Goal: Information Seeking & Learning: Compare options

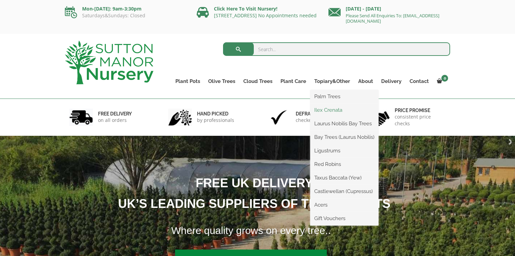
click at [319, 110] on link "Ilex Crenata" at bounding box center [344, 110] width 68 height 10
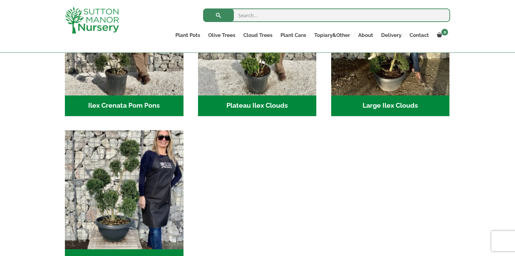
scroll to position [108, 0]
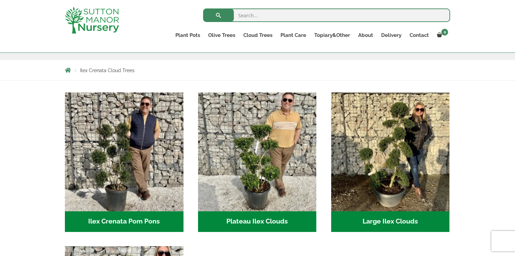
click at [412, 221] on h2 "Large Ilex Clouds (32)" at bounding box center [390, 221] width 119 height 21
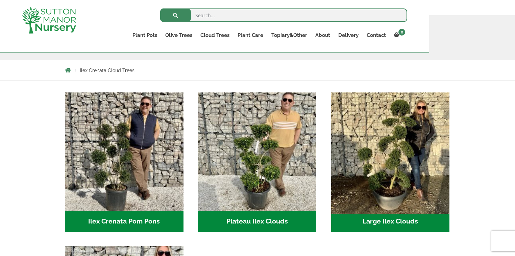
click at [357, 124] on img "Visit product category Large Ilex Clouds" at bounding box center [390, 151] width 124 height 124
click at [357, 114] on img "Visit product category Large Ilex Clouds" at bounding box center [390, 151] width 124 height 124
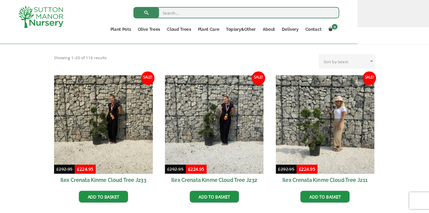
scroll to position [135, 0]
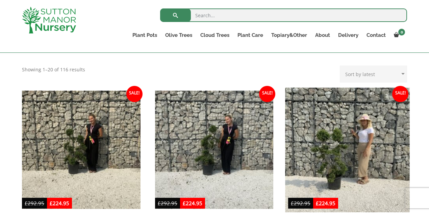
drag, startPoint x: 506, startPoint y: 3, endPoint x: 330, endPoint y: 156, distance: 233.6
click at [330, 156] on img at bounding box center [347, 150] width 124 height 124
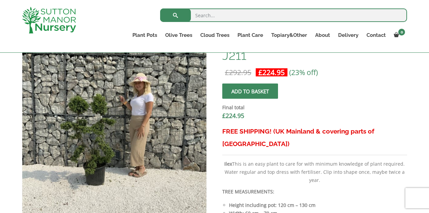
scroll to position [225, 0]
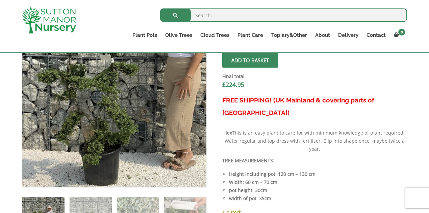
click at [88, 116] on img at bounding box center [137, 77] width 338 height 338
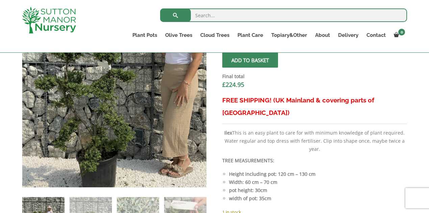
click at [91, 108] on img at bounding box center [134, 84] width 338 height 338
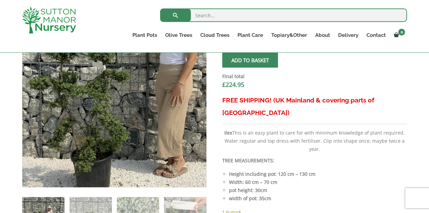
scroll to position [270, 0]
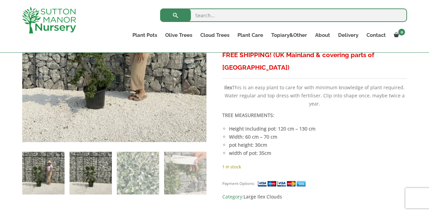
click at [81, 166] on img at bounding box center [91, 173] width 42 height 42
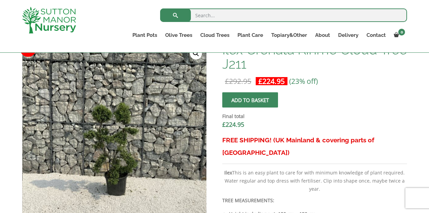
scroll to position [180, 0]
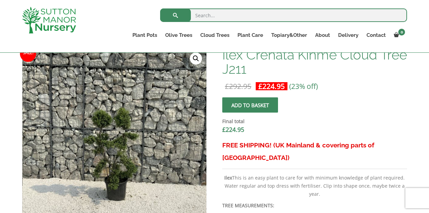
click at [194, 59] on link "🔍" at bounding box center [196, 58] width 12 height 12
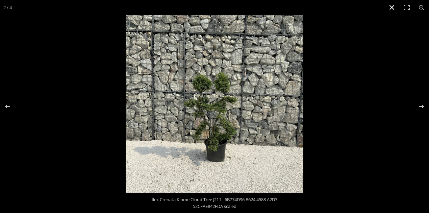
click at [389, 5] on button "Close (Esc)" at bounding box center [392, 7] width 15 height 15
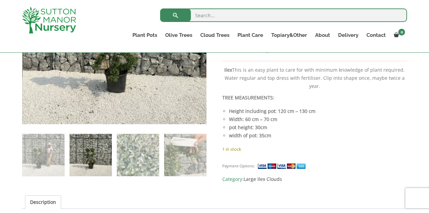
scroll to position [293, 0]
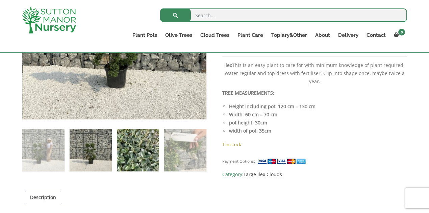
click at [151, 152] on img at bounding box center [138, 150] width 42 height 42
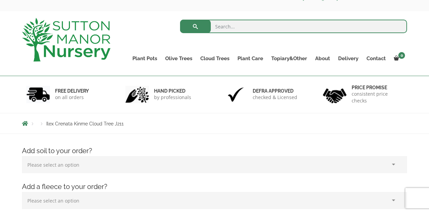
scroll to position [22, 0]
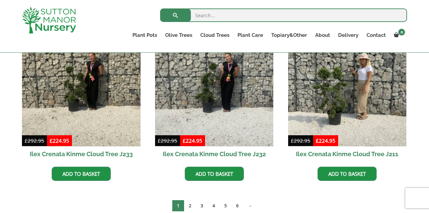
scroll to position [203, 0]
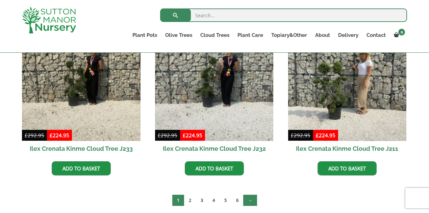
click at [254, 201] on link "→" at bounding box center [250, 200] width 14 height 11
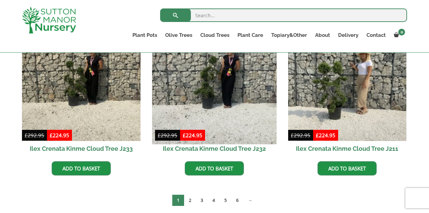
click at [205, 93] on img at bounding box center [214, 82] width 124 height 124
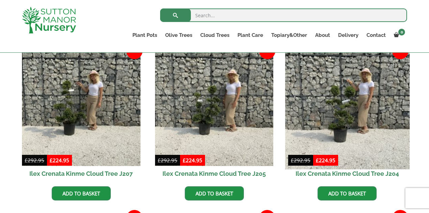
scroll to position [180, 0]
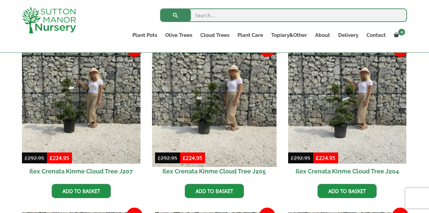
click at [209, 122] on img at bounding box center [214, 104] width 124 height 124
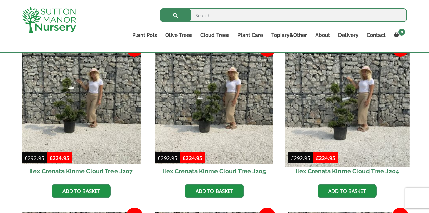
click at [343, 117] on img at bounding box center [347, 104] width 124 height 124
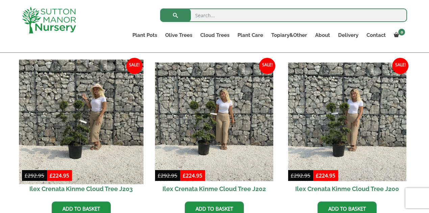
scroll to position [338, 0]
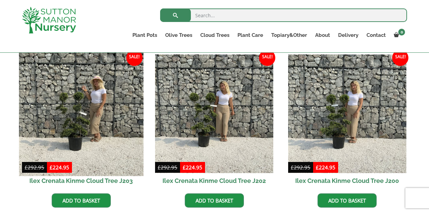
click at [78, 133] on img at bounding box center [81, 114] width 124 height 124
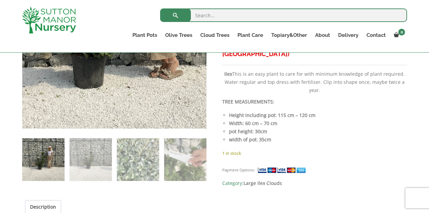
scroll to position [338, 0]
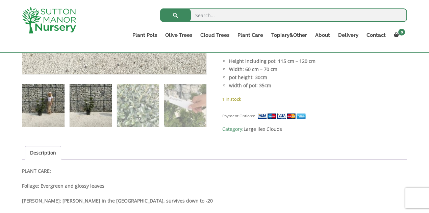
click at [87, 107] on img at bounding box center [91, 105] width 42 height 42
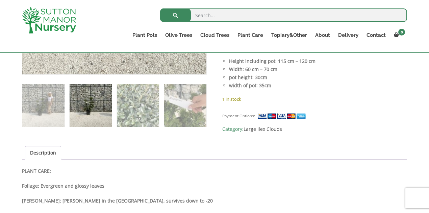
click at [87, 107] on img at bounding box center [91, 105] width 42 height 42
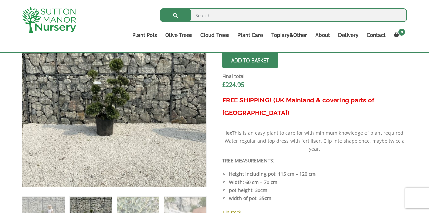
scroll to position [203, 0]
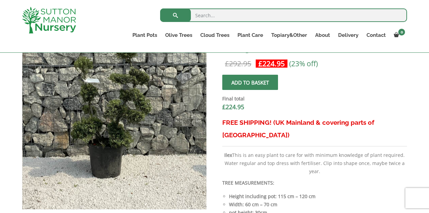
click at [104, 134] on img at bounding box center [124, 104] width 338 height 338
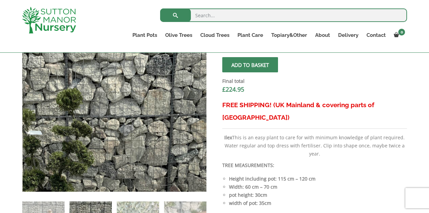
scroll to position [113, 0]
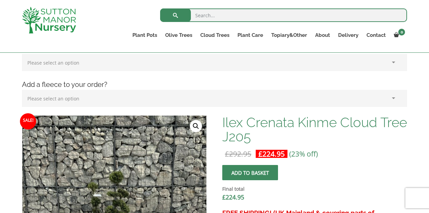
click at [197, 125] on link "🔍" at bounding box center [196, 126] width 12 height 12
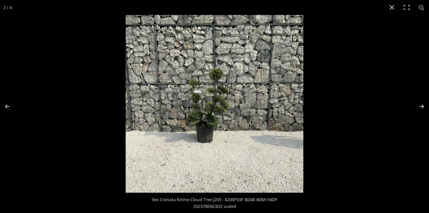
click at [203, 118] on img at bounding box center [215, 104] width 178 height 178
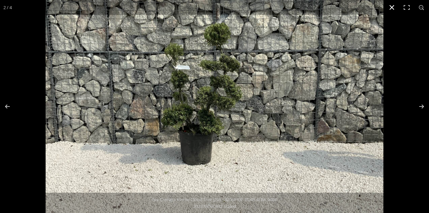
click at [389, 9] on button "Close (Esc)" at bounding box center [392, 7] width 15 height 15
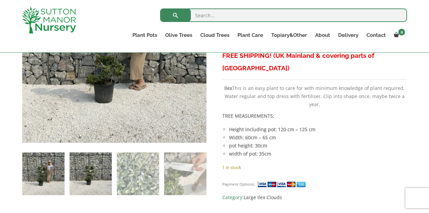
scroll to position [203, 0]
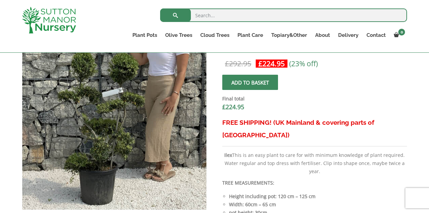
click at [112, 128] on img at bounding box center [117, 109] width 338 height 338
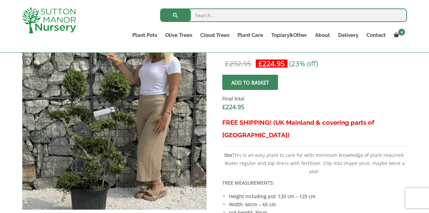
click at [122, 105] on img at bounding box center [108, 128] width 338 height 338
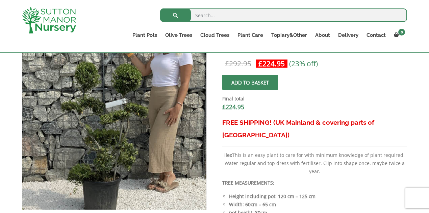
click at [107, 115] on img at bounding box center [120, 120] width 338 height 338
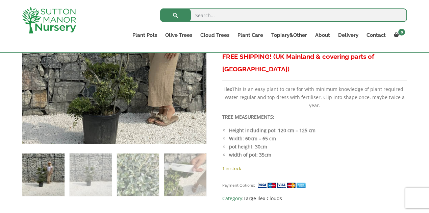
scroll to position [270, 0]
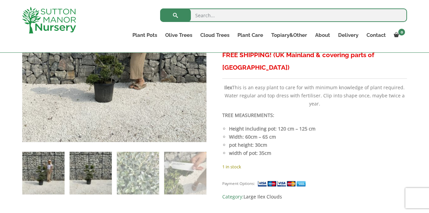
click at [96, 170] on img at bounding box center [91, 173] width 42 height 42
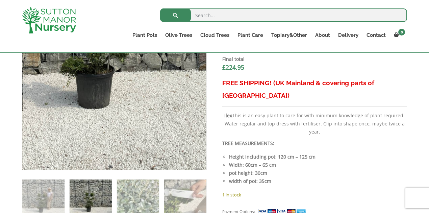
scroll to position [158, 0]
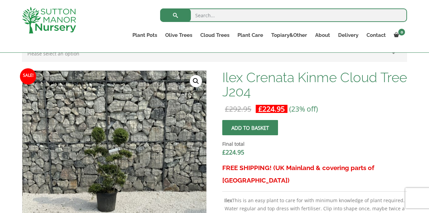
click at [197, 82] on link "🔍" at bounding box center [196, 81] width 12 height 12
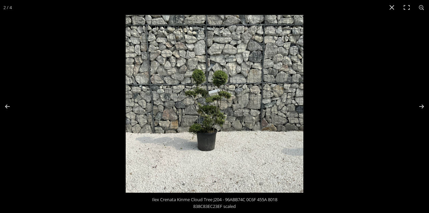
click at [200, 103] on img at bounding box center [215, 104] width 178 height 178
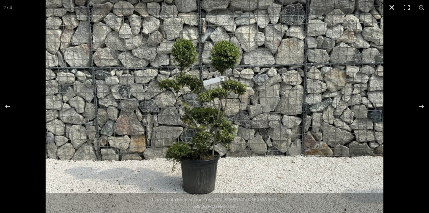
click at [391, 8] on button "Close (Esc)" at bounding box center [392, 7] width 15 height 15
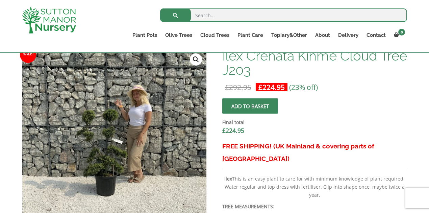
scroll to position [180, 0]
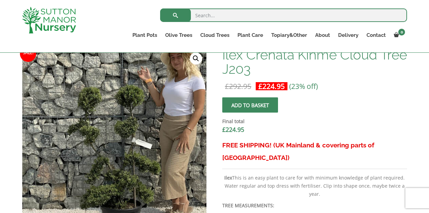
click at [87, 135] on img at bounding box center [137, 144] width 338 height 338
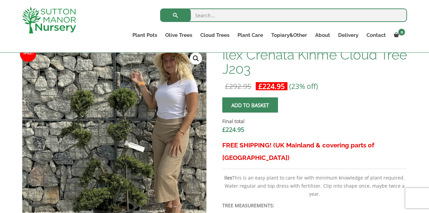
click at [97, 131] on img at bounding box center [130, 147] width 338 height 338
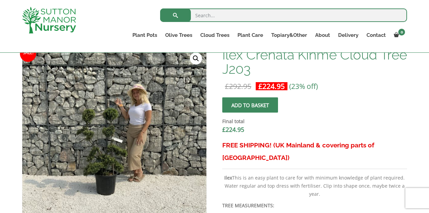
click at [200, 55] on link "🔍" at bounding box center [196, 58] width 12 height 12
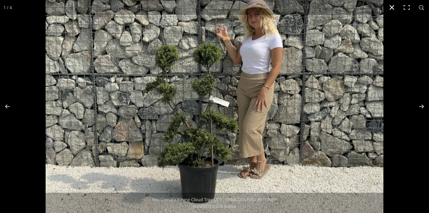
click at [394, 7] on button "Close (Esc)" at bounding box center [392, 7] width 15 height 15
click at [394, 7] on form "Search for:" at bounding box center [283, 17] width 247 height 20
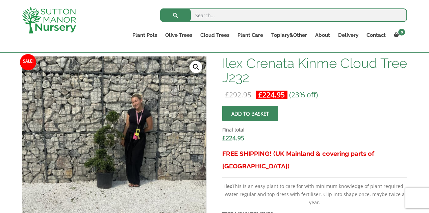
scroll to position [180, 0]
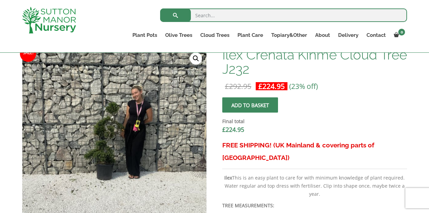
click at [196, 58] on link "🔍" at bounding box center [196, 58] width 12 height 12
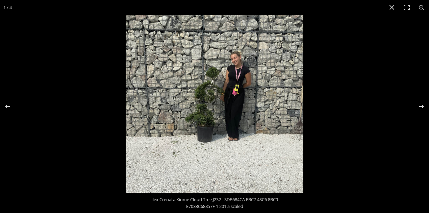
click at [206, 100] on img at bounding box center [215, 104] width 178 height 178
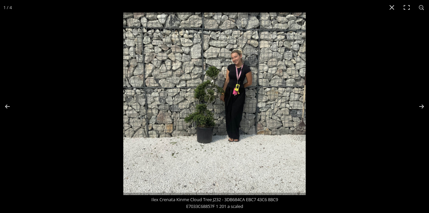
click at [206, 100] on img at bounding box center [214, 104] width 183 height 183
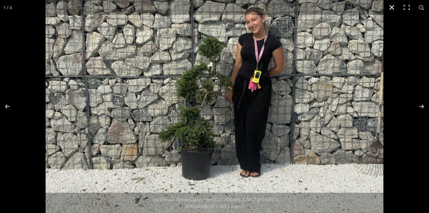
click at [391, 5] on button "Close (Esc)" at bounding box center [392, 7] width 15 height 15
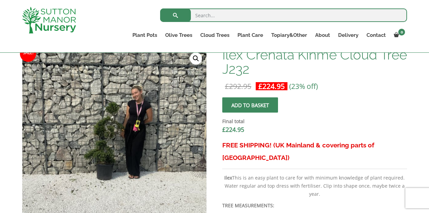
click at [391, 5] on div "Search for: Plant Pots Resin Bonded Pots The Amalfi Pots The Milan Pots The Cap…" at bounding box center [254, 26] width 316 height 52
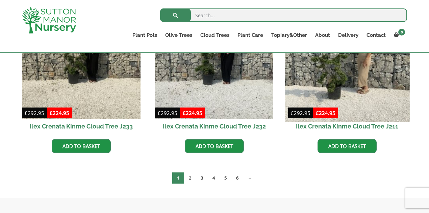
scroll to position [248, 0]
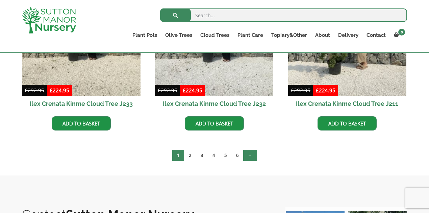
click at [248, 157] on link "→" at bounding box center [250, 155] width 14 height 11
click at [253, 155] on link "→" at bounding box center [250, 155] width 14 height 11
click at [201, 156] on link "3" at bounding box center [202, 155] width 12 height 11
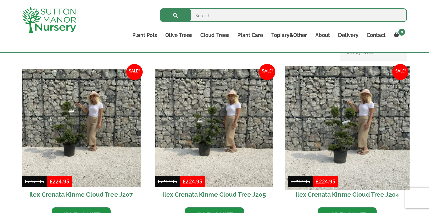
scroll to position [180, 0]
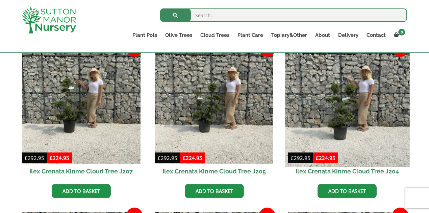
click at [348, 114] on img at bounding box center [347, 104] width 124 height 124
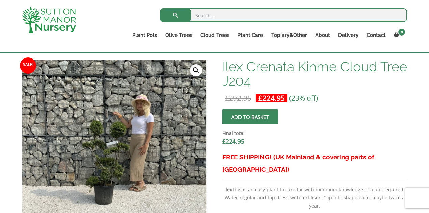
scroll to position [180, 0]
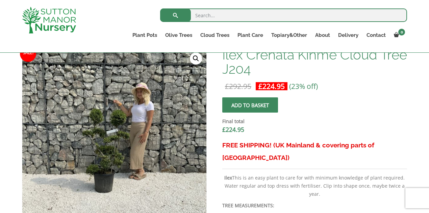
click at [196, 58] on link "🔍" at bounding box center [196, 58] width 12 height 12
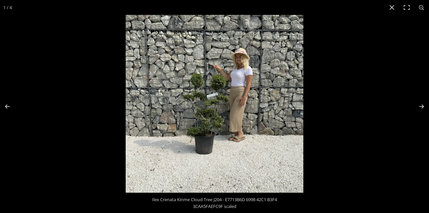
click at [206, 135] on img at bounding box center [215, 104] width 178 height 178
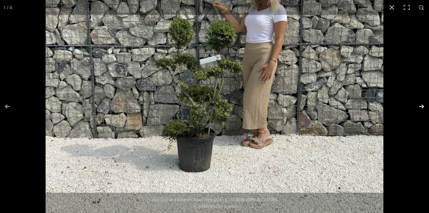
click at [423, 106] on button "Next (arrow right)" at bounding box center [418, 107] width 24 height 34
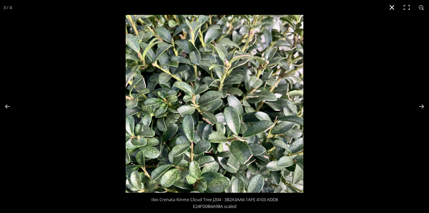
click at [390, 7] on button "Close (Esc)" at bounding box center [392, 7] width 15 height 15
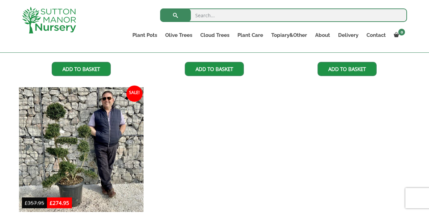
scroll to position [496, 0]
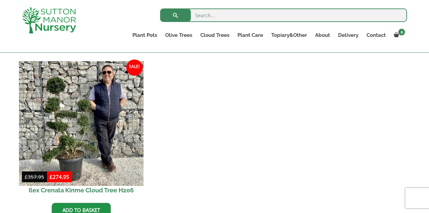
click at [75, 157] on img at bounding box center [81, 123] width 124 height 124
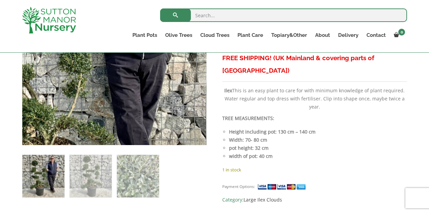
scroll to position [270, 0]
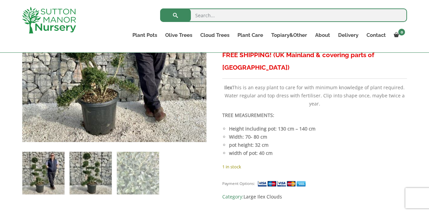
click at [88, 177] on img at bounding box center [91, 173] width 42 height 42
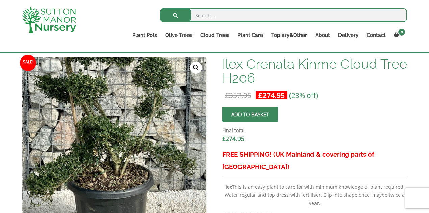
scroll to position [158, 0]
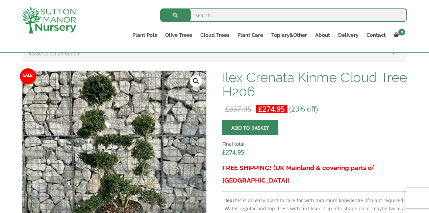
click at [195, 80] on link "🔍" at bounding box center [196, 81] width 12 height 12
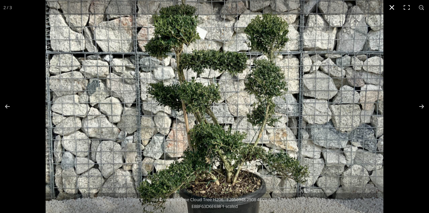
click at [396, 6] on button "Close (Esc)" at bounding box center [392, 7] width 15 height 15
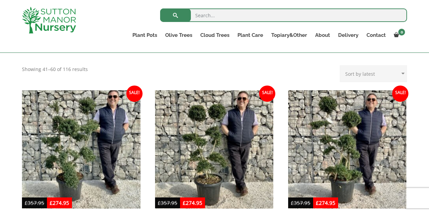
scroll to position [158, 0]
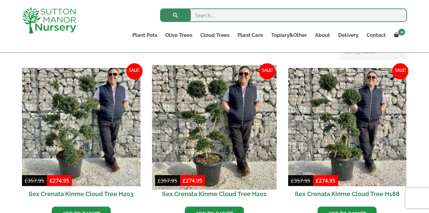
click at [205, 160] on img at bounding box center [214, 127] width 124 height 124
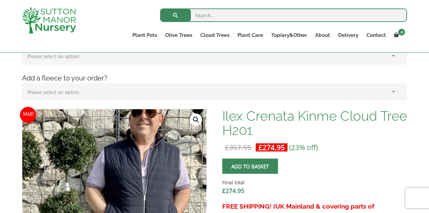
scroll to position [113, 0]
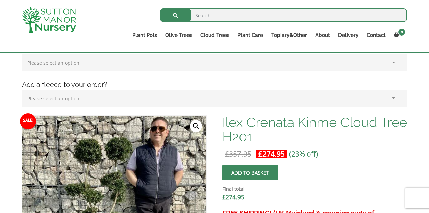
click at [196, 124] on link "🔍" at bounding box center [196, 126] width 12 height 12
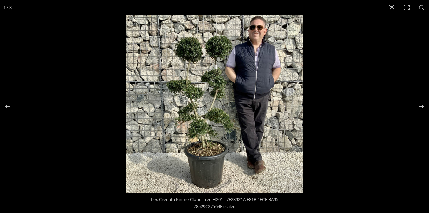
click at [196, 124] on img at bounding box center [215, 104] width 178 height 178
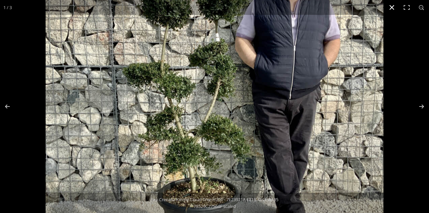
click at [392, 7] on button "Close (Esc)" at bounding box center [392, 7] width 15 height 15
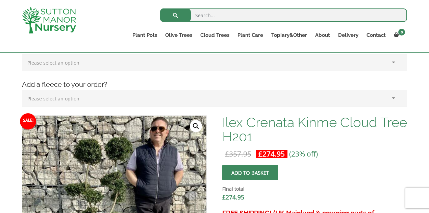
click at [392, 7] on form "Search for:" at bounding box center [283, 17] width 247 height 20
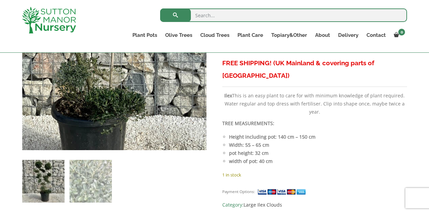
scroll to position [270, 0]
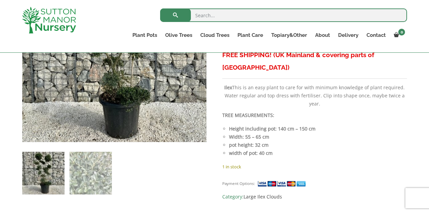
click at [37, 179] on img at bounding box center [43, 173] width 42 height 42
click at [46, 169] on img at bounding box center [43, 173] width 42 height 42
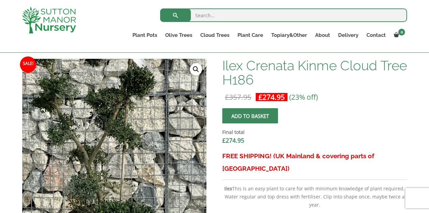
scroll to position [158, 0]
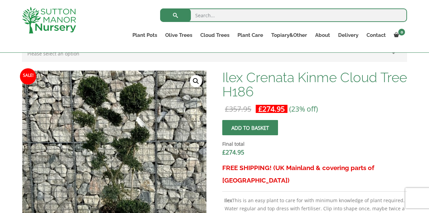
click at [195, 81] on link "🔍" at bounding box center [196, 81] width 12 height 12
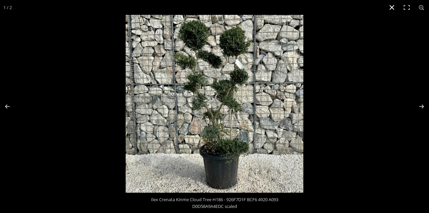
click at [393, 7] on button "Close (Esc)" at bounding box center [392, 7] width 15 height 15
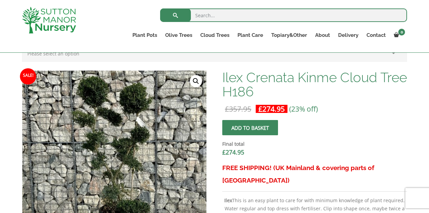
click at [393, 7] on form "Search for:" at bounding box center [283, 17] width 247 height 20
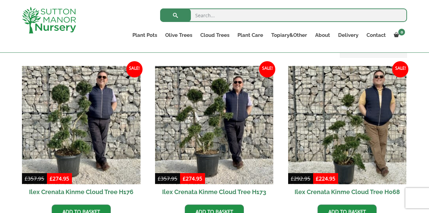
scroll to position [158, 0]
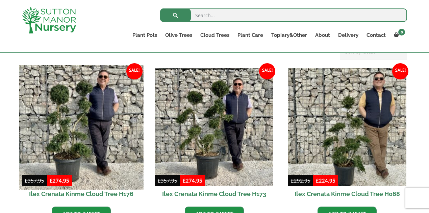
click at [65, 159] on img at bounding box center [81, 127] width 124 height 124
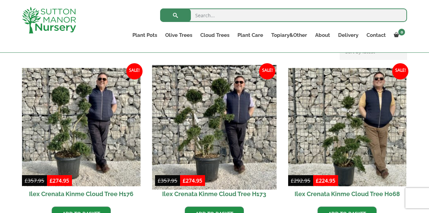
click at [212, 127] on img at bounding box center [214, 127] width 124 height 124
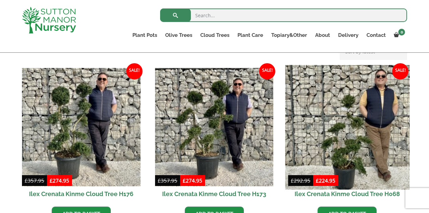
click at [357, 136] on img at bounding box center [347, 127] width 124 height 124
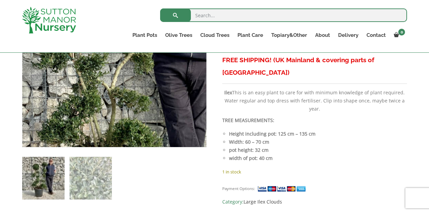
scroll to position [270, 0]
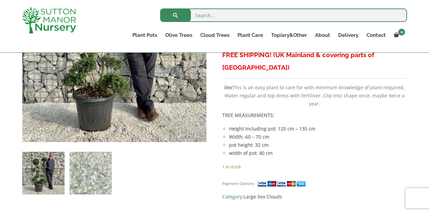
click at [41, 178] on img at bounding box center [43, 173] width 42 height 42
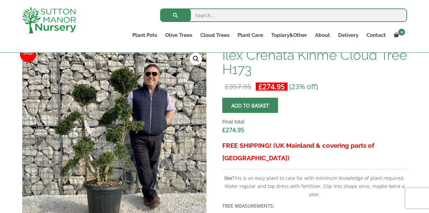
scroll to position [180, 0]
click at [197, 57] on link "🔍" at bounding box center [196, 58] width 12 height 12
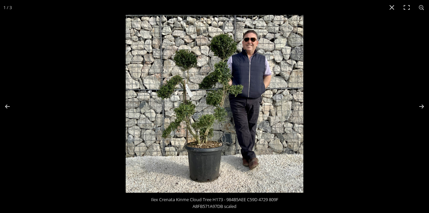
click at [259, 87] on img at bounding box center [215, 104] width 178 height 178
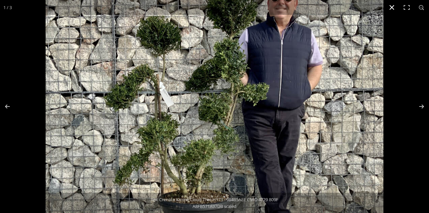
click at [391, 8] on button "Close (Esc)" at bounding box center [392, 7] width 15 height 15
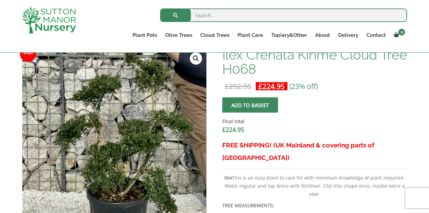
scroll to position [203, 0]
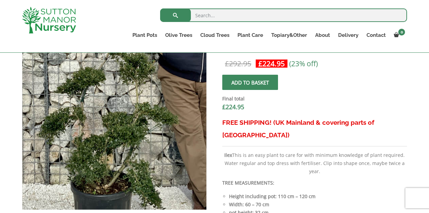
click at [119, 162] on img at bounding box center [111, 80] width 338 height 338
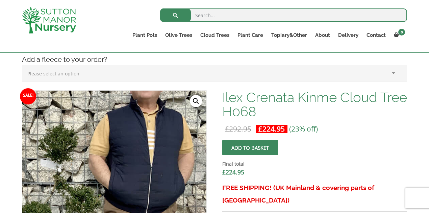
scroll to position [135, 0]
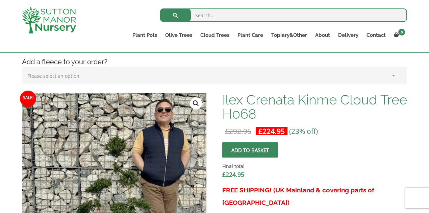
click at [197, 101] on link "🔍" at bounding box center [196, 103] width 12 height 12
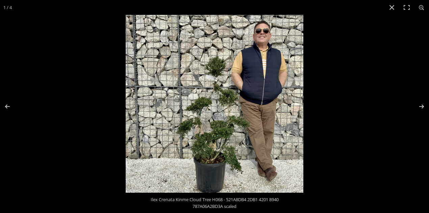
click at [210, 162] on img at bounding box center [215, 104] width 178 height 178
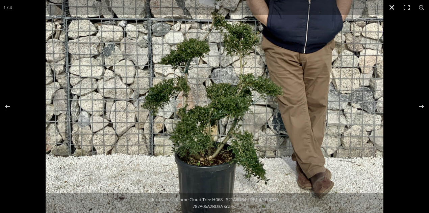
click at [393, 8] on button "Close (Esc)" at bounding box center [392, 7] width 15 height 15
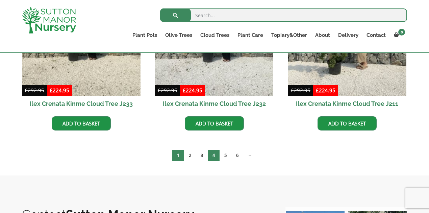
click at [213, 155] on link "4" at bounding box center [214, 155] width 12 height 11
click at [214, 157] on link "4" at bounding box center [214, 155] width 12 height 11
click at [213, 155] on link "4" at bounding box center [214, 155] width 12 height 11
click at [225, 155] on link "5" at bounding box center [226, 155] width 12 height 11
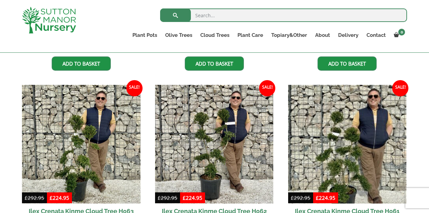
scroll to position [338, 0]
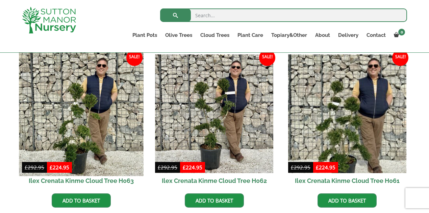
click at [82, 144] on img at bounding box center [81, 114] width 124 height 124
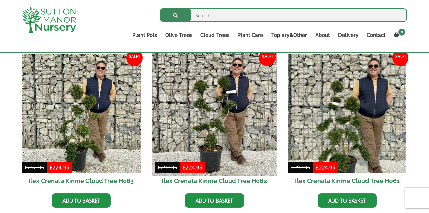
click at [222, 118] on img at bounding box center [214, 114] width 124 height 124
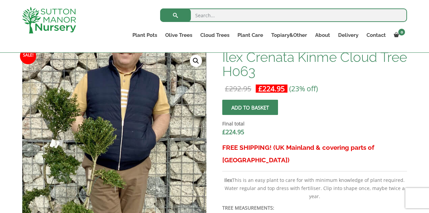
scroll to position [135, 0]
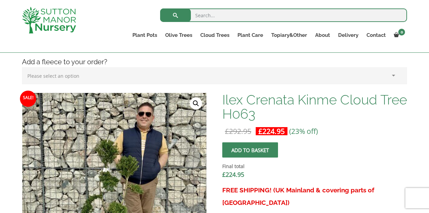
click at [196, 104] on link "🔍" at bounding box center [196, 103] width 12 height 12
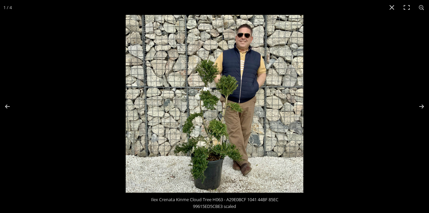
click at [225, 111] on img at bounding box center [215, 104] width 178 height 178
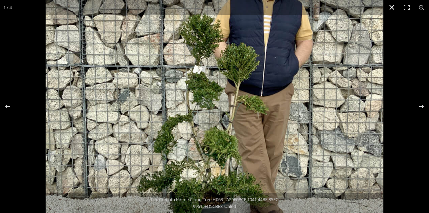
click at [390, 8] on button "Close (Esc)" at bounding box center [392, 7] width 15 height 15
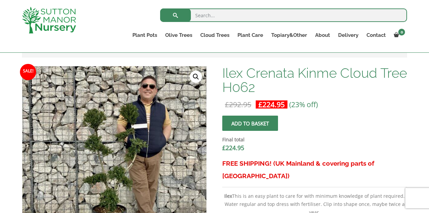
scroll to position [180, 0]
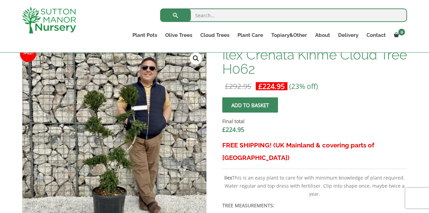
click at [196, 56] on link "🔍" at bounding box center [196, 58] width 12 height 12
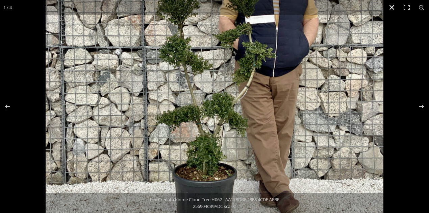
click at [392, 9] on button "Close (Esc)" at bounding box center [392, 7] width 15 height 15
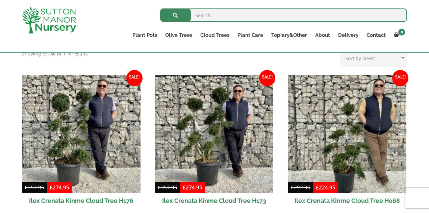
scroll to position [158, 0]
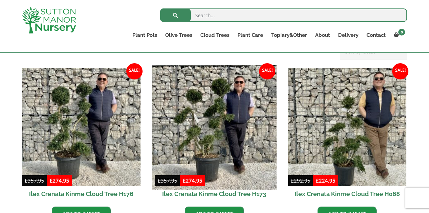
click at [205, 146] on img at bounding box center [214, 127] width 124 height 124
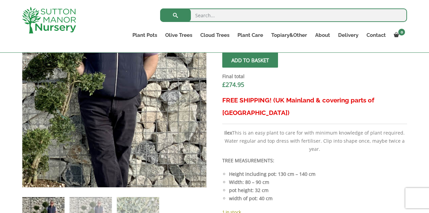
scroll to position [158, 0]
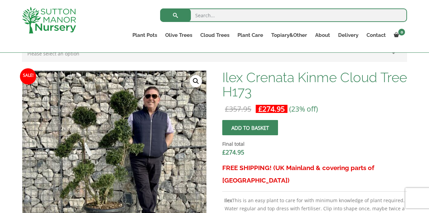
click at [193, 83] on link "🔍" at bounding box center [196, 81] width 12 height 12
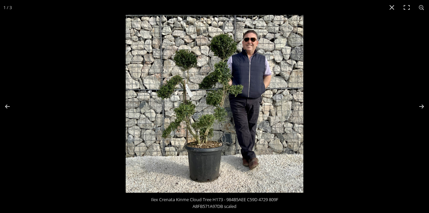
click at [206, 141] on img at bounding box center [215, 104] width 178 height 178
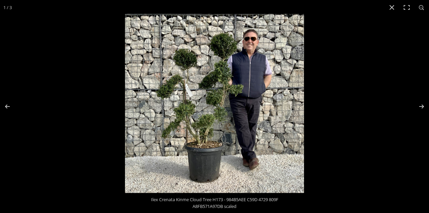
click at [206, 141] on img at bounding box center [214, 103] width 179 height 179
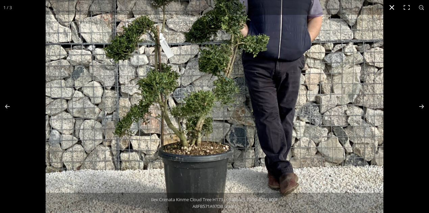
click at [389, 10] on button "Close (Esc)" at bounding box center [392, 7] width 15 height 15
click at [389, 10] on input "search" at bounding box center [283, 15] width 247 height 14
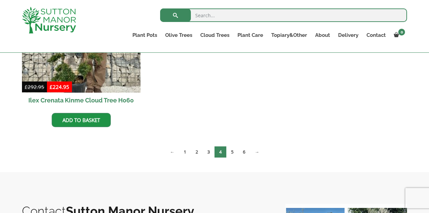
scroll to position [586, 0]
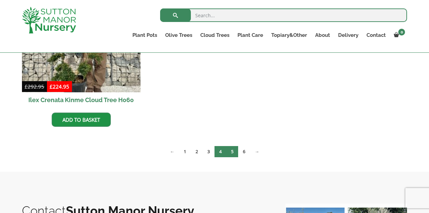
click at [234, 150] on link "5" at bounding box center [232, 151] width 12 height 11
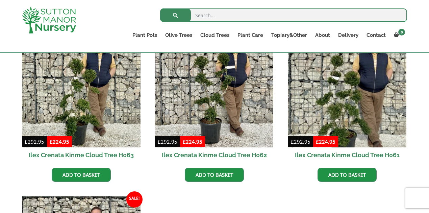
scroll to position [338, 0]
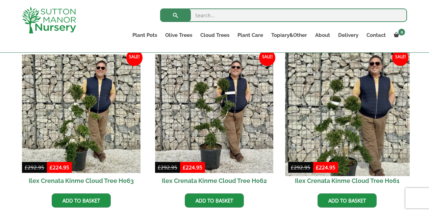
click at [346, 142] on img at bounding box center [347, 114] width 124 height 124
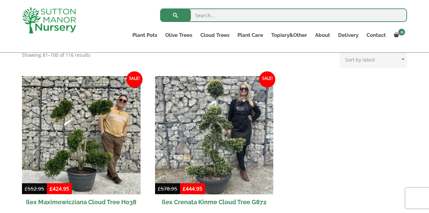
scroll to position [158, 0]
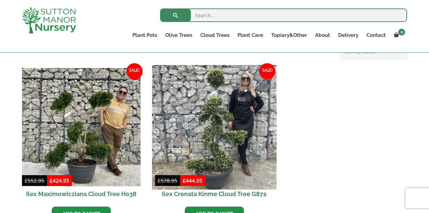
click at [218, 160] on img at bounding box center [214, 127] width 124 height 124
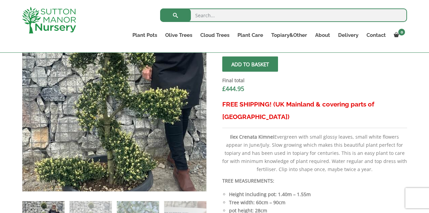
scroll to position [225, 0]
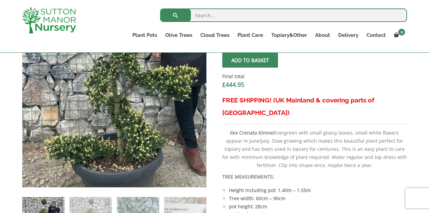
click at [109, 153] on img at bounding box center [118, 58] width 299 height 299
click at [109, 153] on img at bounding box center [117, 58] width 299 height 299
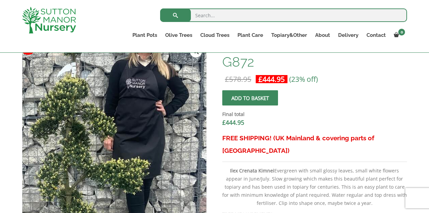
scroll to position [135, 0]
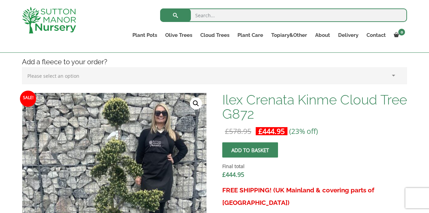
click at [196, 99] on link "🔍" at bounding box center [196, 103] width 12 height 12
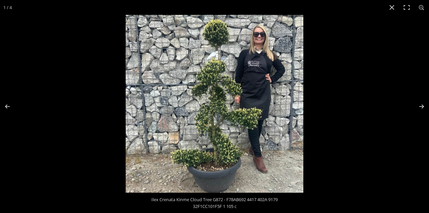
click at [220, 153] on img at bounding box center [215, 104] width 178 height 178
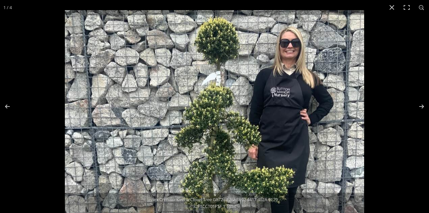
click at [224, 121] on img at bounding box center [214, 159] width 299 height 299
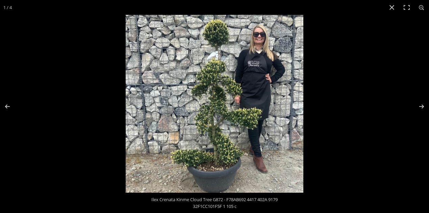
click at [208, 79] on img at bounding box center [215, 104] width 178 height 178
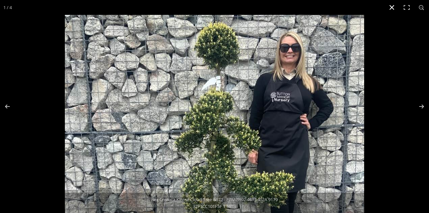
click at [393, 8] on button "Close (Esc)" at bounding box center [392, 7] width 15 height 15
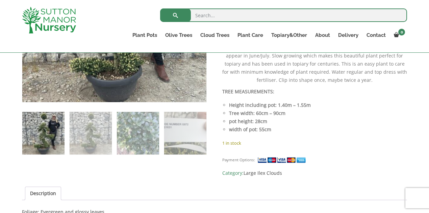
scroll to position [315, 0]
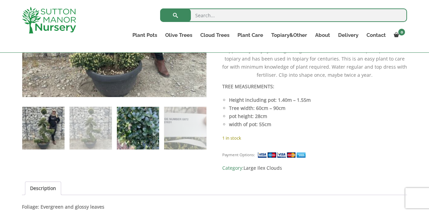
click at [139, 121] on img at bounding box center [138, 128] width 42 height 42
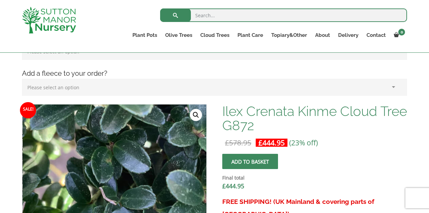
scroll to position [113, 0]
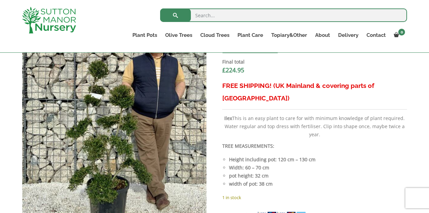
scroll to position [270, 0]
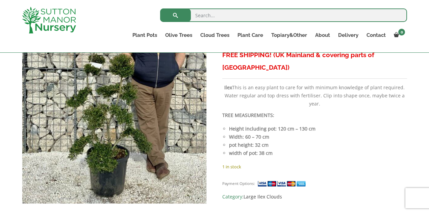
click at [110, 142] on img at bounding box center [114, 81] width 185 height 246
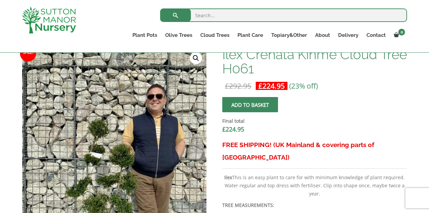
scroll to position [180, 0]
click at [197, 55] on link "🔍" at bounding box center [196, 58] width 12 height 12
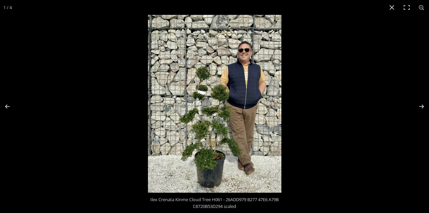
click at [201, 151] on img at bounding box center [215, 104] width 134 height 178
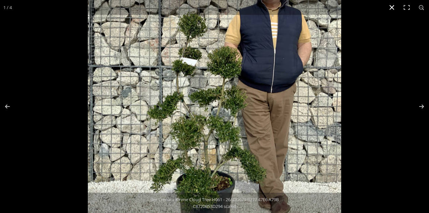
click at [388, 6] on button "Close (Esc)" at bounding box center [392, 7] width 15 height 15
click at [388, 6] on div "Search for: Plant Pots Resin Bonded Pots The Amalfi Pots The Milan Pots The Cap…" at bounding box center [254, 26] width 316 height 52
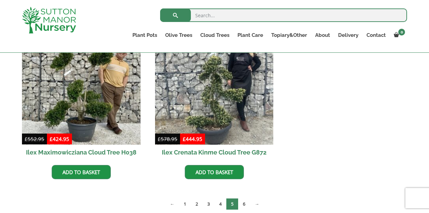
scroll to position [225, 0]
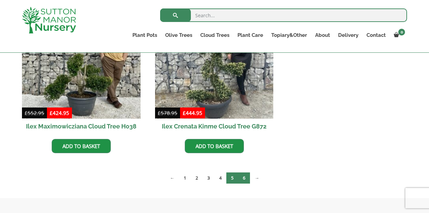
click at [245, 180] on link "6" at bounding box center [244, 177] width 12 height 11
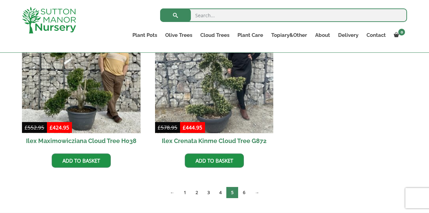
scroll to position [203, 0]
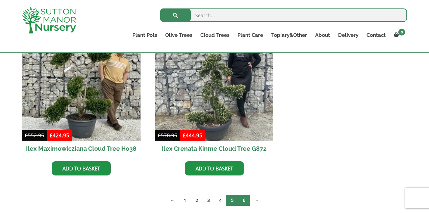
click at [247, 199] on link "6" at bounding box center [244, 200] width 12 height 11
click at [245, 201] on link "6" at bounding box center [244, 200] width 12 height 11
click at [247, 196] on link "6" at bounding box center [244, 200] width 12 height 11
click at [242, 200] on link "6" at bounding box center [244, 200] width 12 height 11
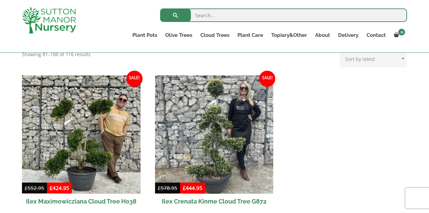
scroll to position [180, 0]
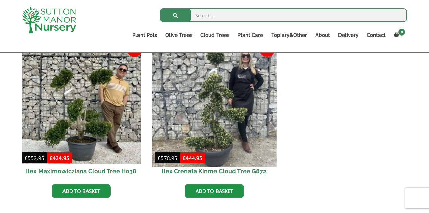
click at [212, 119] on img at bounding box center [214, 104] width 124 height 124
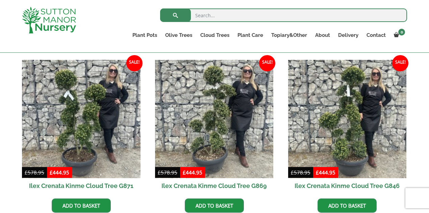
scroll to position [158, 0]
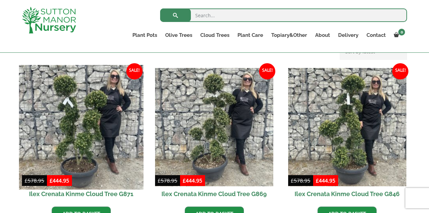
click at [75, 146] on img at bounding box center [81, 127] width 124 height 124
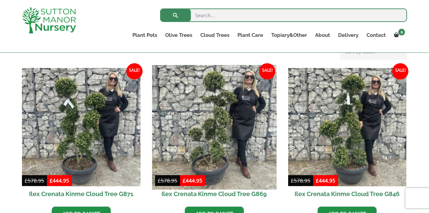
click at [239, 143] on img at bounding box center [214, 127] width 124 height 124
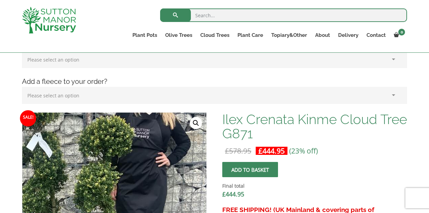
scroll to position [113, 0]
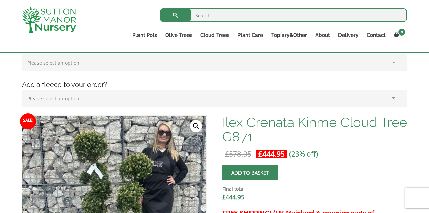
click at [194, 124] on link "🔍" at bounding box center [196, 126] width 12 height 12
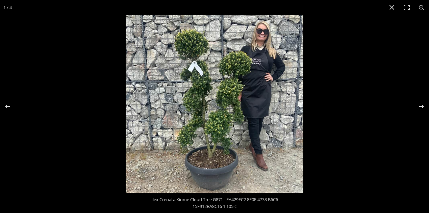
click at [234, 89] on img at bounding box center [215, 104] width 178 height 178
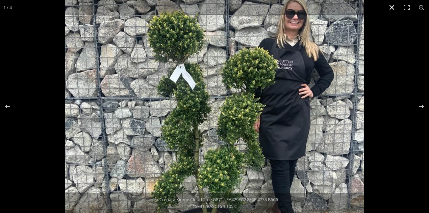
click at [390, 7] on button "Close (Esc)" at bounding box center [392, 7] width 15 height 15
click at [390, 7] on form "Search for:" at bounding box center [283, 17] width 247 height 20
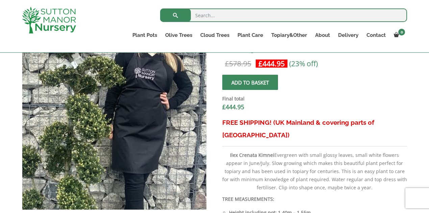
scroll to position [158, 0]
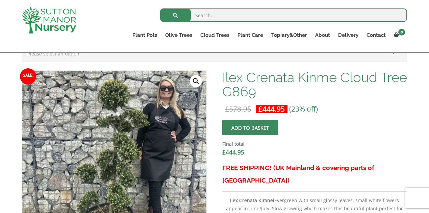
click at [197, 81] on link "🔍" at bounding box center [196, 81] width 12 height 12
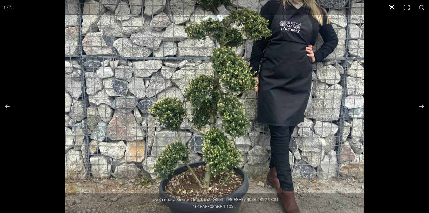
click at [394, 8] on button "Close (Esc)" at bounding box center [392, 7] width 15 height 15
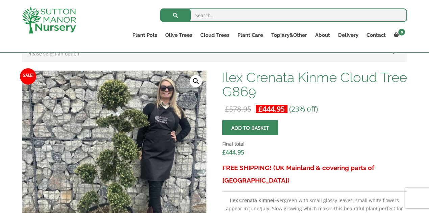
click at [394, 8] on input "search" at bounding box center [283, 15] width 247 height 14
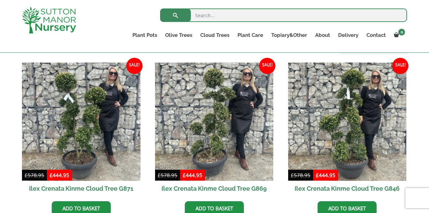
scroll to position [180, 0]
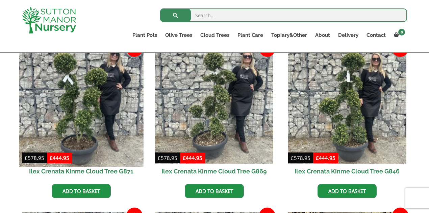
click at [94, 114] on img at bounding box center [81, 104] width 124 height 124
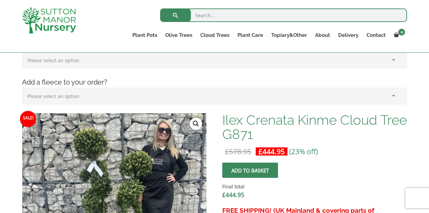
scroll to position [113, 0]
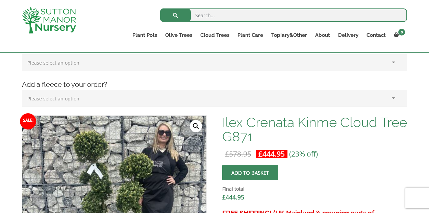
click at [197, 123] on link "🔍" at bounding box center [196, 126] width 12 height 12
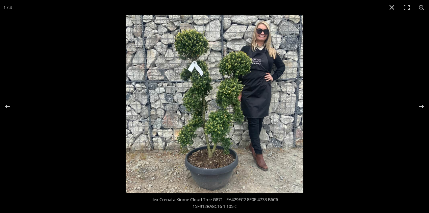
click at [220, 126] on img at bounding box center [215, 104] width 178 height 178
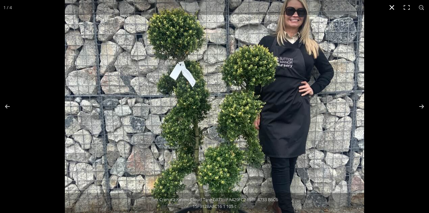
click at [390, 8] on button "Close (Esc)" at bounding box center [392, 7] width 15 height 15
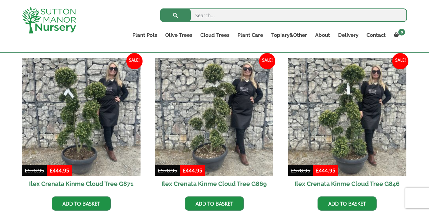
scroll to position [158, 0]
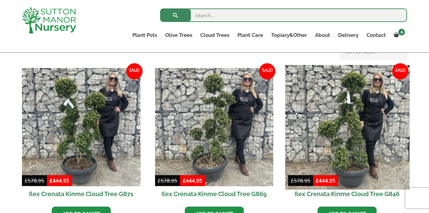
click at [350, 149] on img at bounding box center [347, 127] width 124 height 124
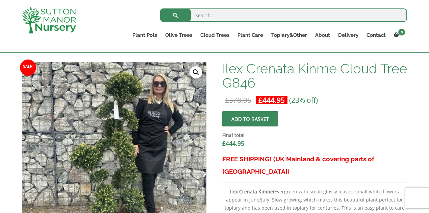
scroll to position [180, 0]
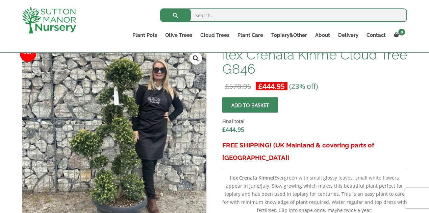
click at [197, 59] on link "🔍" at bounding box center [196, 58] width 12 height 12
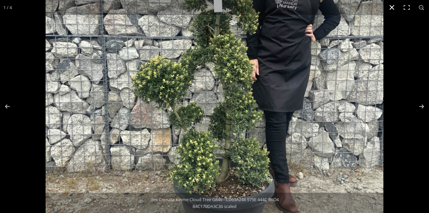
click at [392, 8] on button "Close (Esc)" at bounding box center [392, 7] width 15 height 15
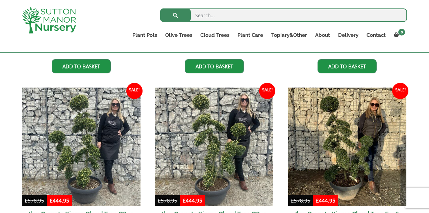
scroll to position [315, 0]
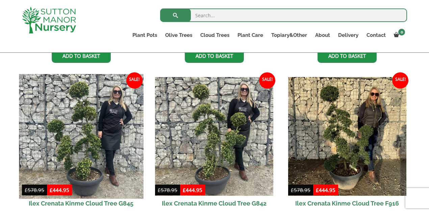
click at [83, 128] on img at bounding box center [81, 136] width 124 height 124
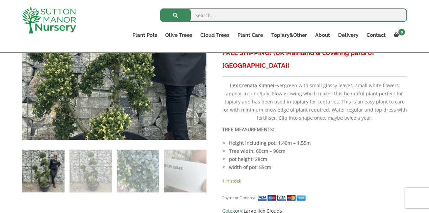
scroll to position [293, 0]
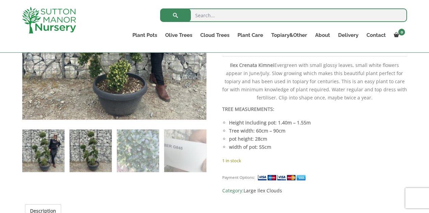
click at [101, 150] on img at bounding box center [91, 150] width 42 height 42
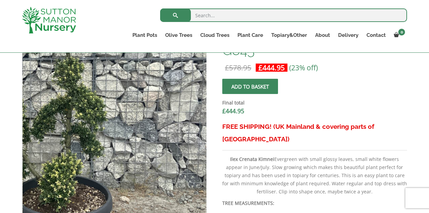
scroll to position [180, 0]
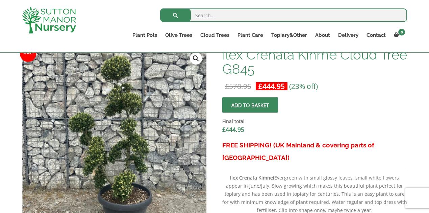
click at [195, 62] on link "🔍" at bounding box center [196, 58] width 12 height 12
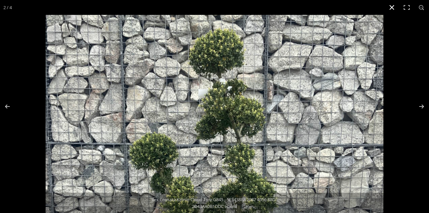
click at [389, 8] on button "Close (Esc)" at bounding box center [392, 7] width 15 height 15
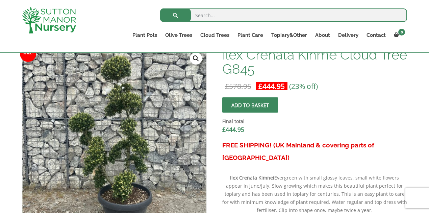
click at [389, 8] on form "Search for:" at bounding box center [283, 17] width 247 height 20
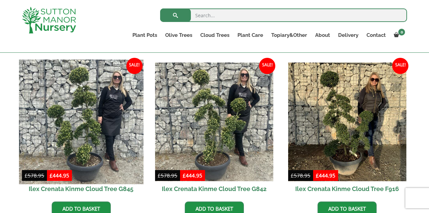
scroll to position [338, 0]
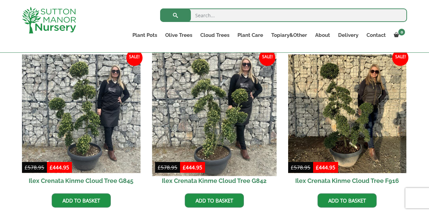
click at [216, 148] on img at bounding box center [214, 114] width 124 height 124
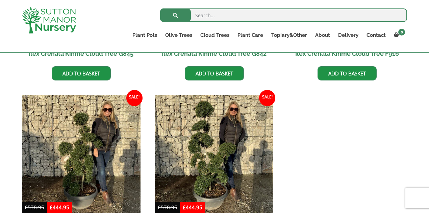
scroll to position [473, 0]
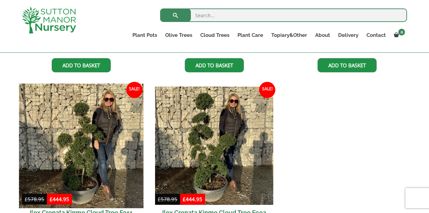
click at [90, 176] on img at bounding box center [81, 145] width 124 height 124
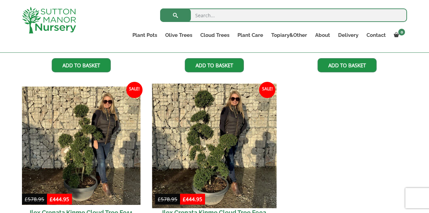
click at [207, 171] on img at bounding box center [214, 145] width 124 height 124
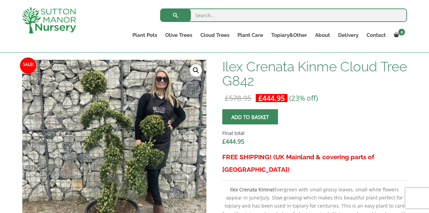
scroll to position [180, 0]
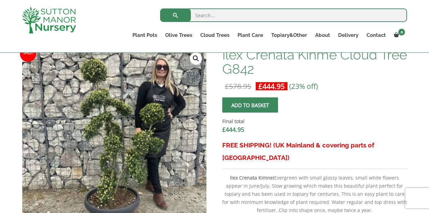
click at [195, 61] on link "🔍" at bounding box center [196, 58] width 12 height 12
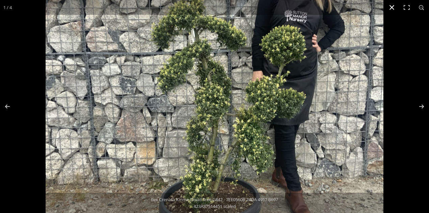
click at [390, 8] on button "Close (Esc)" at bounding box center [392, 7] width 15 height 15
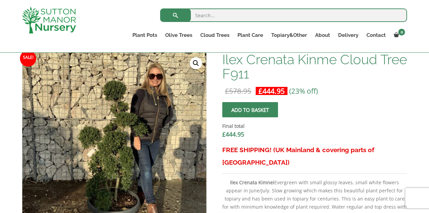
scroll to position [180, 0]
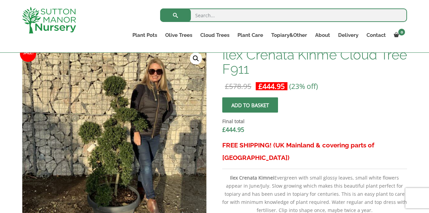
click at [196, 58] on link "🔍" at bounding box center [196, 58] width 12 height 12
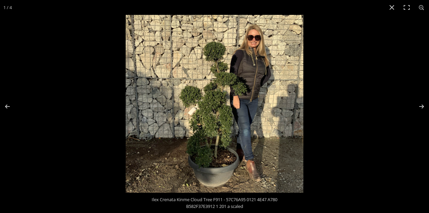
click at [222, 121] on img at bounding box center [215, 104] width 178 height 178
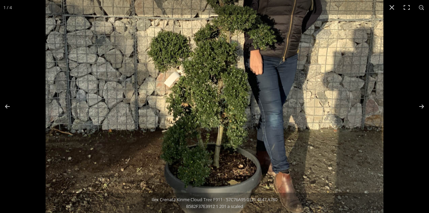
click at [219, 161] on img at bounding box center [215, 65] width 338 height 338
click at [219, 151] on img at bounding box center [215, 65] width 338 height 338
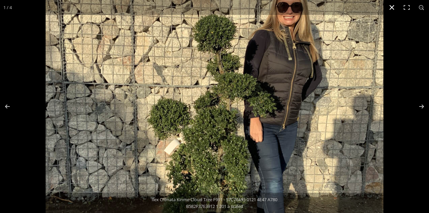
click at [392, 7] on button "Close (Esc)" at bounding box center [392, 7] width 15 height 15
click at [392, 7] on form "Search for:" at bounding box center [283, 17] width 247 height 20
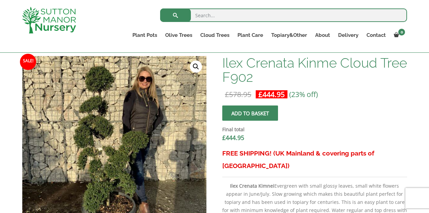
scroll to position [180, 0]
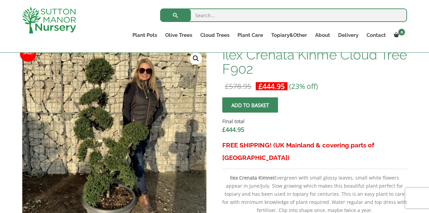
click at [197, 57] on link "🔍" at bounding box center [196, 58] width 12 height 12
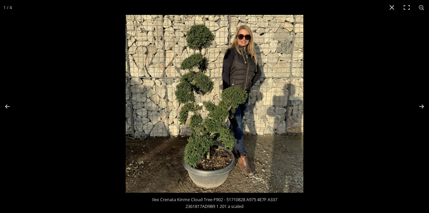
click at [212, 144] on img at bounding box center [215, 104] width 178 height 178
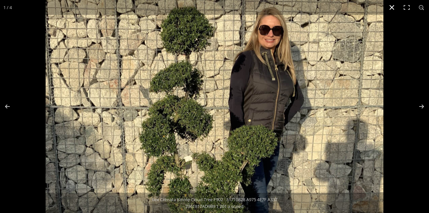
click at [390, 8] on button "Close (Esc)" at bounding box center [392, 7] width 15 height 15
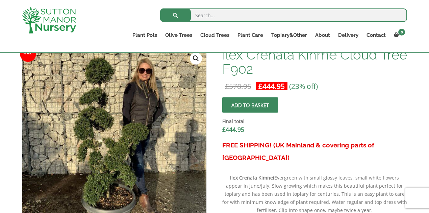
click at [390, 8] on input "search" at bounding box center [283, 15] width 247 height 14
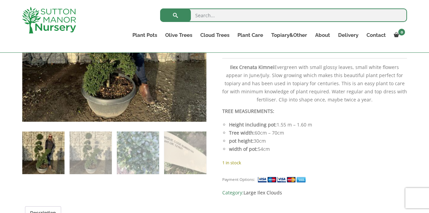
scroll to position [293, 0]
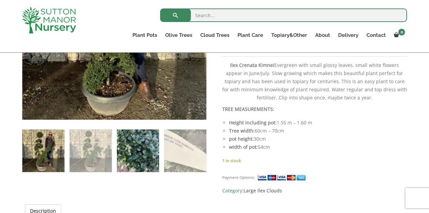
click at [138, 154] on img at bounding box center [138, 150] width 42 height 42
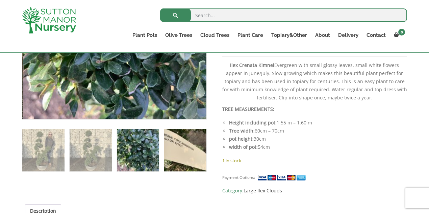
click at [178, 154] on img at bounding box center [185, 150] width 42 height 42
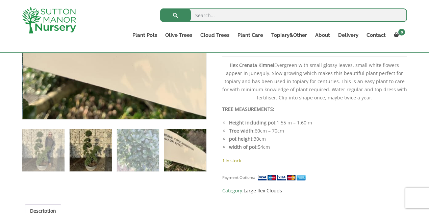
click at [82, 154] on img at bounding box center [91, 150] width 42 height 42
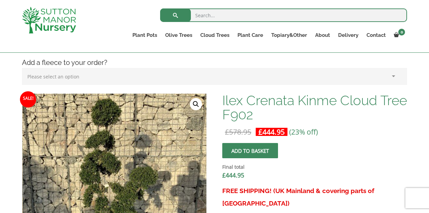
scroll to position [135, 0]
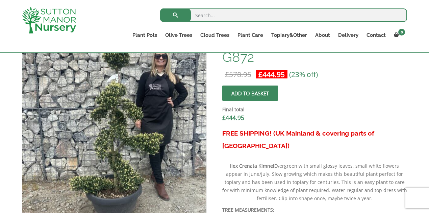
scroll to position [203, 0]
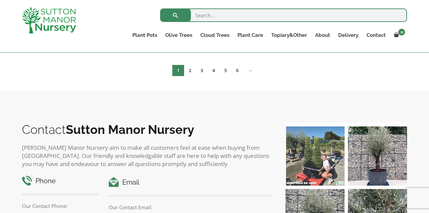
scroll to position [360, 0]
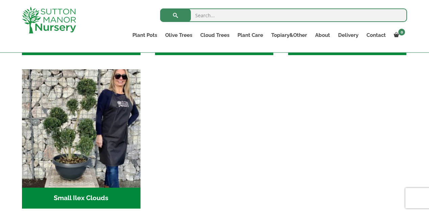
scroll to position [288, 0]
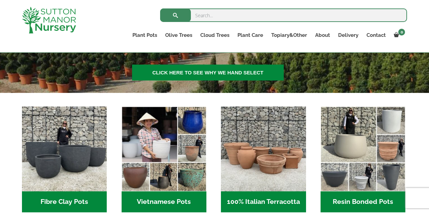
scroll to position [180, 0]
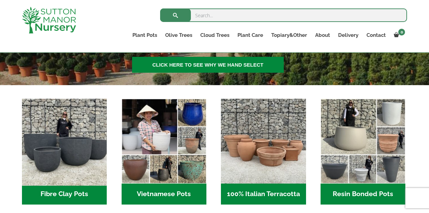
click at [70, 152] on img "Visit product category Fibre Clay Pots" at bounding box center [64, 141] width 89 height 89
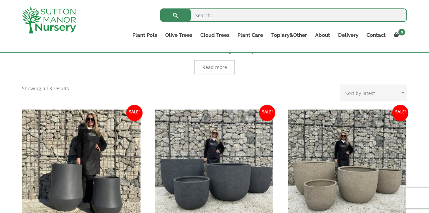
scroll to position [180, 0]
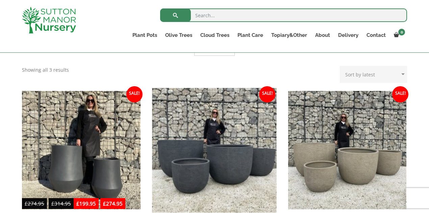
click at [199, 175] on img at bounding box center [214, 150] width 124 height 124
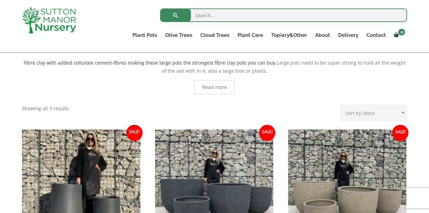
scroll to position [90, 0]
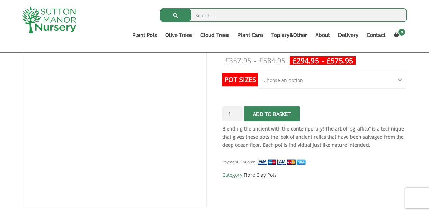
scroll to position [135, 0]
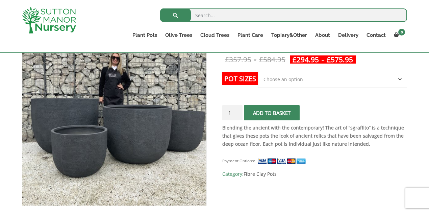
click at [142, 135] on img at bounding box center [114, 113] width 185 height 185
click at [75, 146] on img at bounding box center [114, 113] width 185 height 185
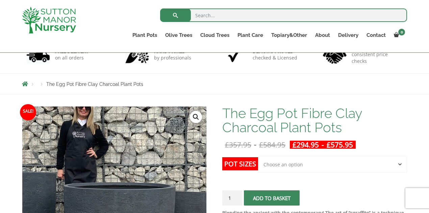
scroll to position [45, 0]
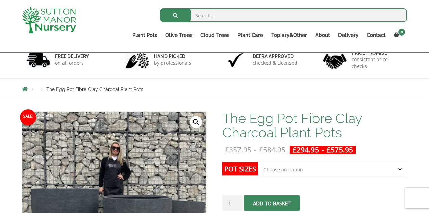
click at [198, 118] on link "🔍" at bounding box center [196, 122] width 12 height 12
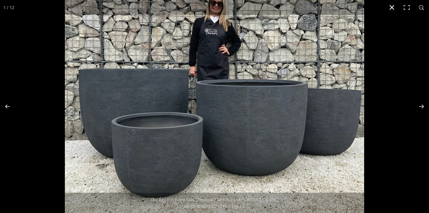
click at [393, 7] on button "Close (Esc)" at bounding box center [392, 7] width 15 height 15
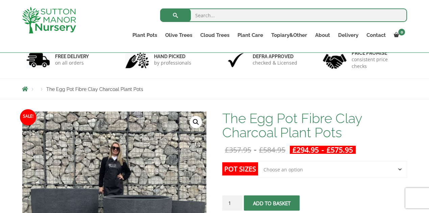
click at [393, 7] on form "Search for:" at bounding box center [283, 17] width 247 height 20
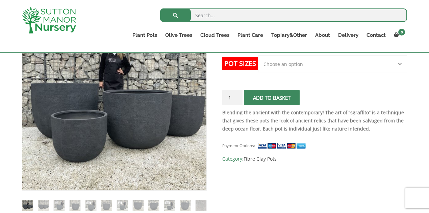
scroll to position [158, 0]
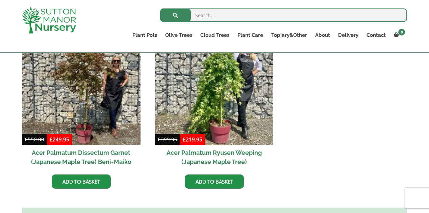
scroll to position [203, 0]
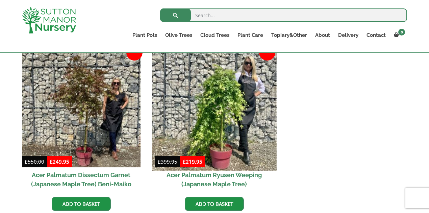
click at [228, 97] on img at bounding box center [214, 108] width 124 height 124
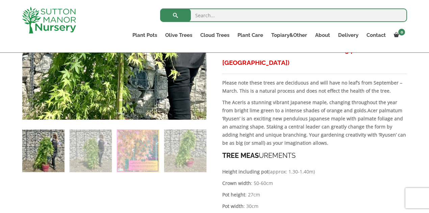
scroll to position [293, 0]
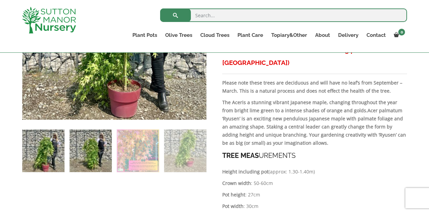
click at [89, 160] on img at bounding box center [91, 150] width 42 height 42
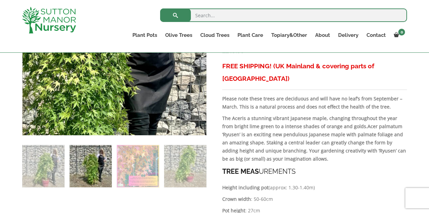
scroll to position [338, 0]
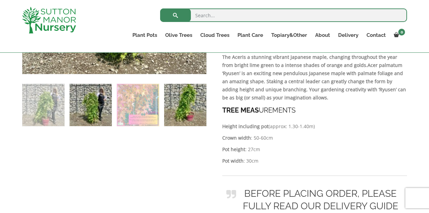
click at [183, 115] on img at bounding box center [185, 105] width 42 height 42
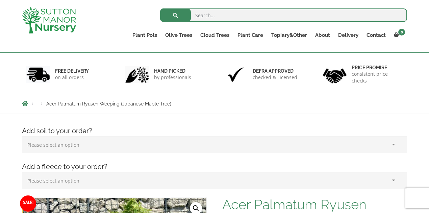
scroll to position [22, 0]
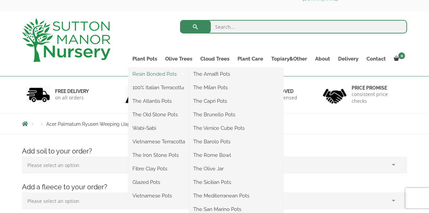
click at [160, 74] on link "Resin Bonded Pots" at bounding box center [158, 74] width 61 height 10
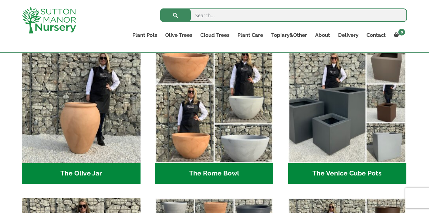
scroll to position [653, 0]
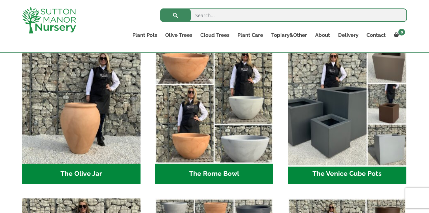
click at [316, 130] on img "Visit product category The Venice Cube Pots" at bounding box center [347, 104] width 124 height 124
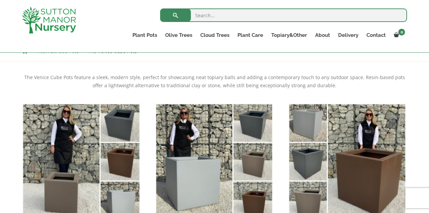
scroll to position [135, 0]
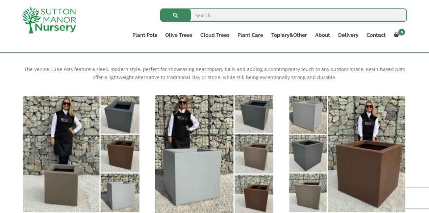
click at [187, 166] on img "Visit product category The Venice Cube Pots 65 (All Colours)" at bounding box center [214, 154] width 124 height 124
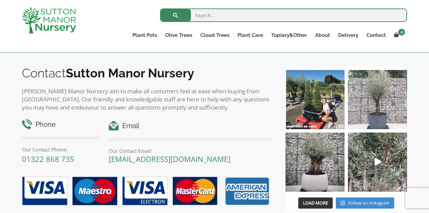
scroll to position [383, 0]
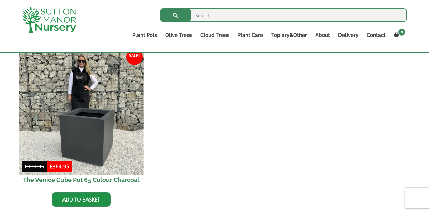
scroll to position [360, 0]
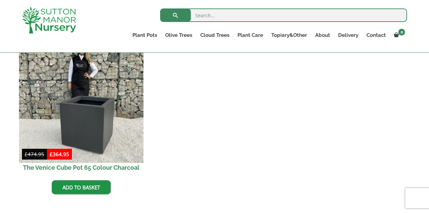
click at [85, 129] on img at bounding box center [81, 101] width 124 height 124
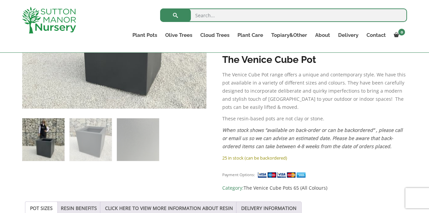
scroll to position [315, 0]
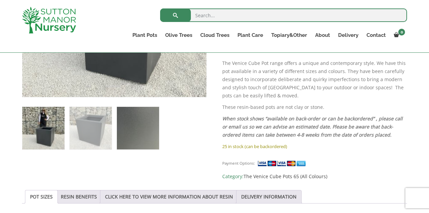
click at [143, 137] on img at bounding box center [138, 128] width 42 height 42
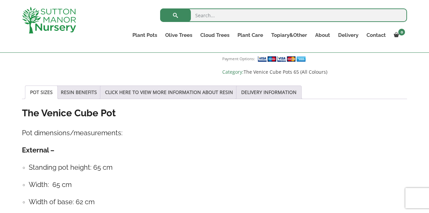
scroll to position [428, 0]
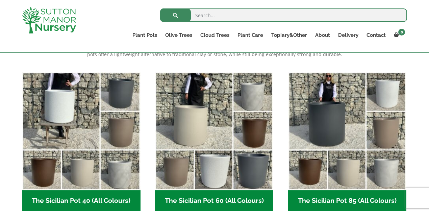
scroll to position [158, 0]
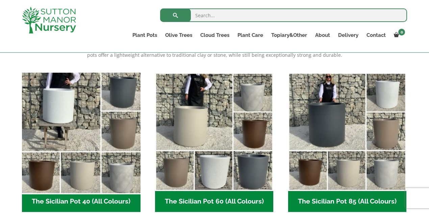
click at [82, 171] on img "Visit product category The Sicilian Pot 40 (All Colours)" at bounding box center [81, 132] width 124 height 124
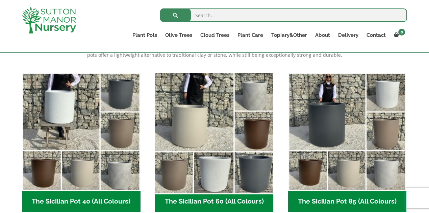
click at [245, 126] on img "Visit product category The Sicilian Pot 60 (All Colours)" at bounding box center [214, 132] width 124 height 124
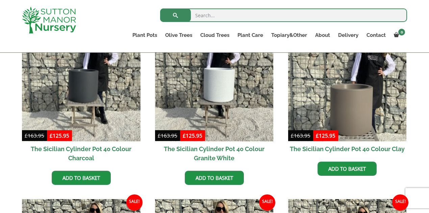
scroll to position [203, 0]
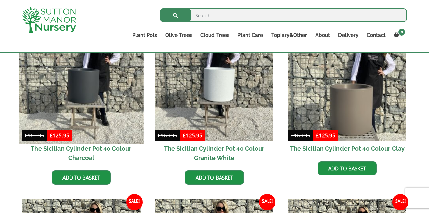
click at [102, 105] on img at bounding box center [81, 82] width 124 height 124
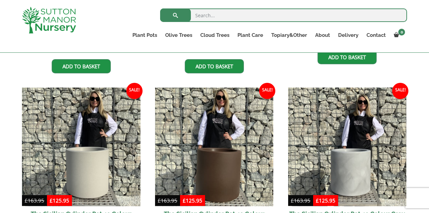
scroll to position [315, 0]
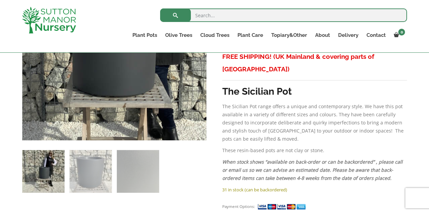
scroll to position [315, 0]
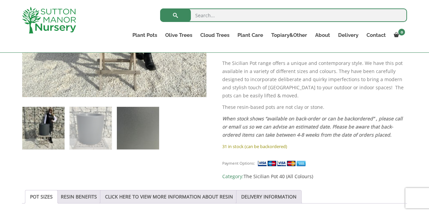
click at [121, 127] on img at bounding box center [138, 128] width 42 height 42
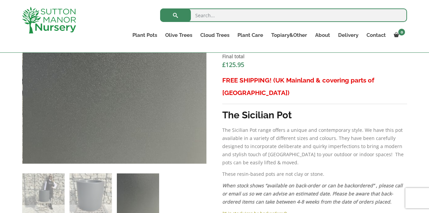
scroll to position [293, 0]
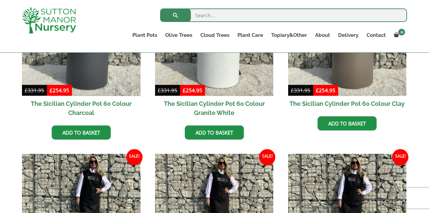
scroll to position [180, 0]
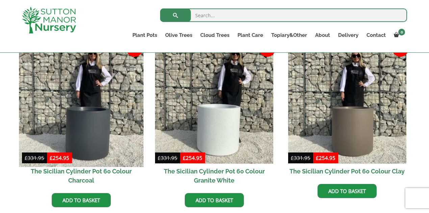
click at [75, 132] on img at bounding box center [81, 104] width 124 height 124
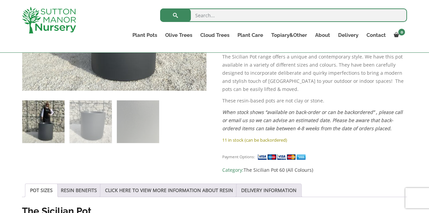
scroll to position [338, 0]
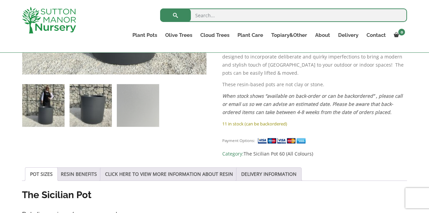
click at [96, 99] on img at bounding box center [91, 105] width 42 height 42
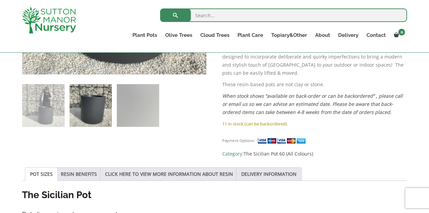
click at [96, 99] on img at bounding box center [91, 105] width 42 height 42
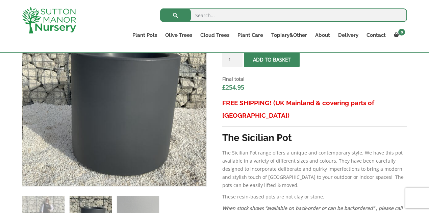
scroll to position [225, 0]
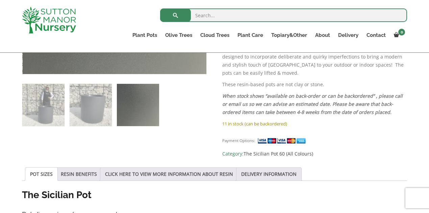
scroll to position [338, 0]
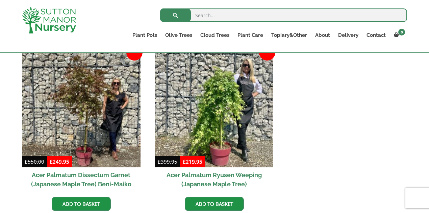
scroll to position [203, 0]
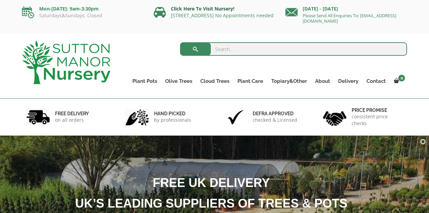
click at [199, 11] on link "Click Here To Visit Nursery!" at bounding box center [203, 8] width 64 height 6
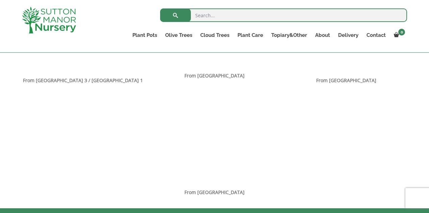
scroll to position [502, 0]
